Goal: Task Accomplishment & Management: Manage account settings

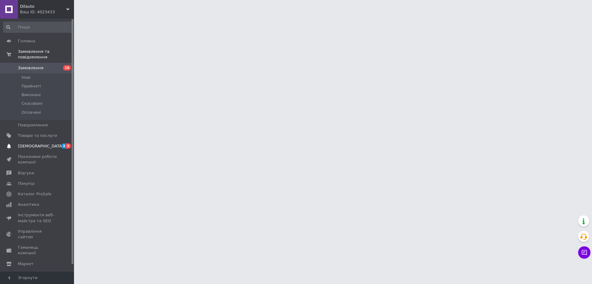
click at [47, 143] on span "[DEMOGRAPHIC_DATA]" at bounding box center [37, 146] width 39 height 6
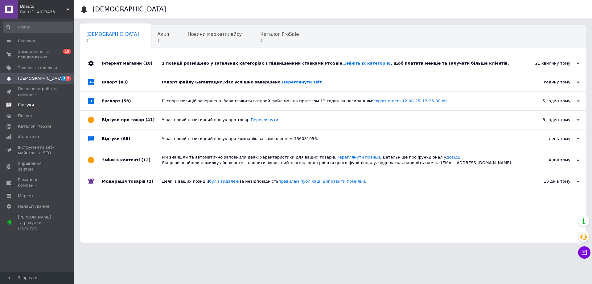
click at [34, 105] on span "Відгуки" at bounding box center [37, 105] width 39 height 6
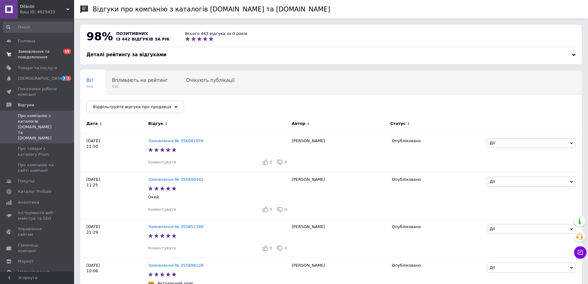
click at [51, 54] on span "Замовлення та повідомлення" at bounding box center [37, 54] width 39 height 11
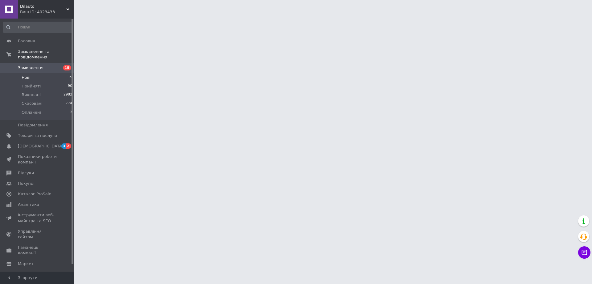
click at [52, 73] on li "Нові 15" at bounding box center [38, 77] width 76 height 9
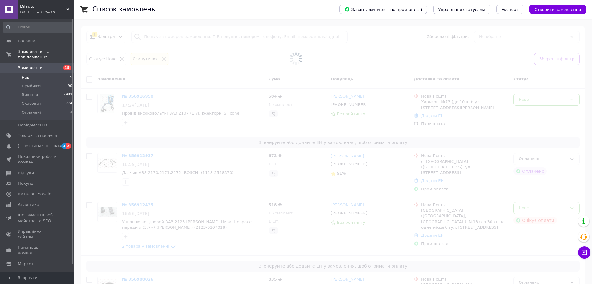
click at [52, 73] on li "Нові 15" at bounding box center [38, 77] width 76 height 9
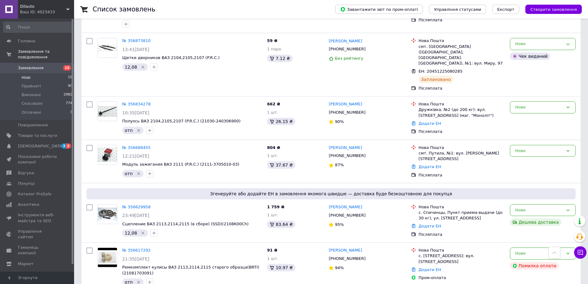
scroll to position [247, 0]
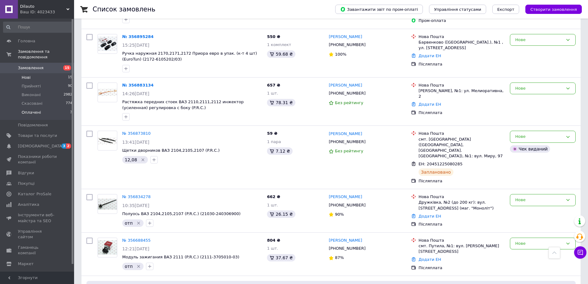
click at [49, 108] on li "Оплачені 3" at bounding box center [38, 114] width 76 height 12
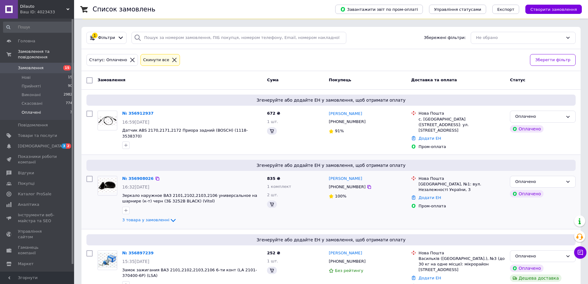
scroll to position [48, 0]
